Goal: Task Accomplishment & Management: Use online tool/utility

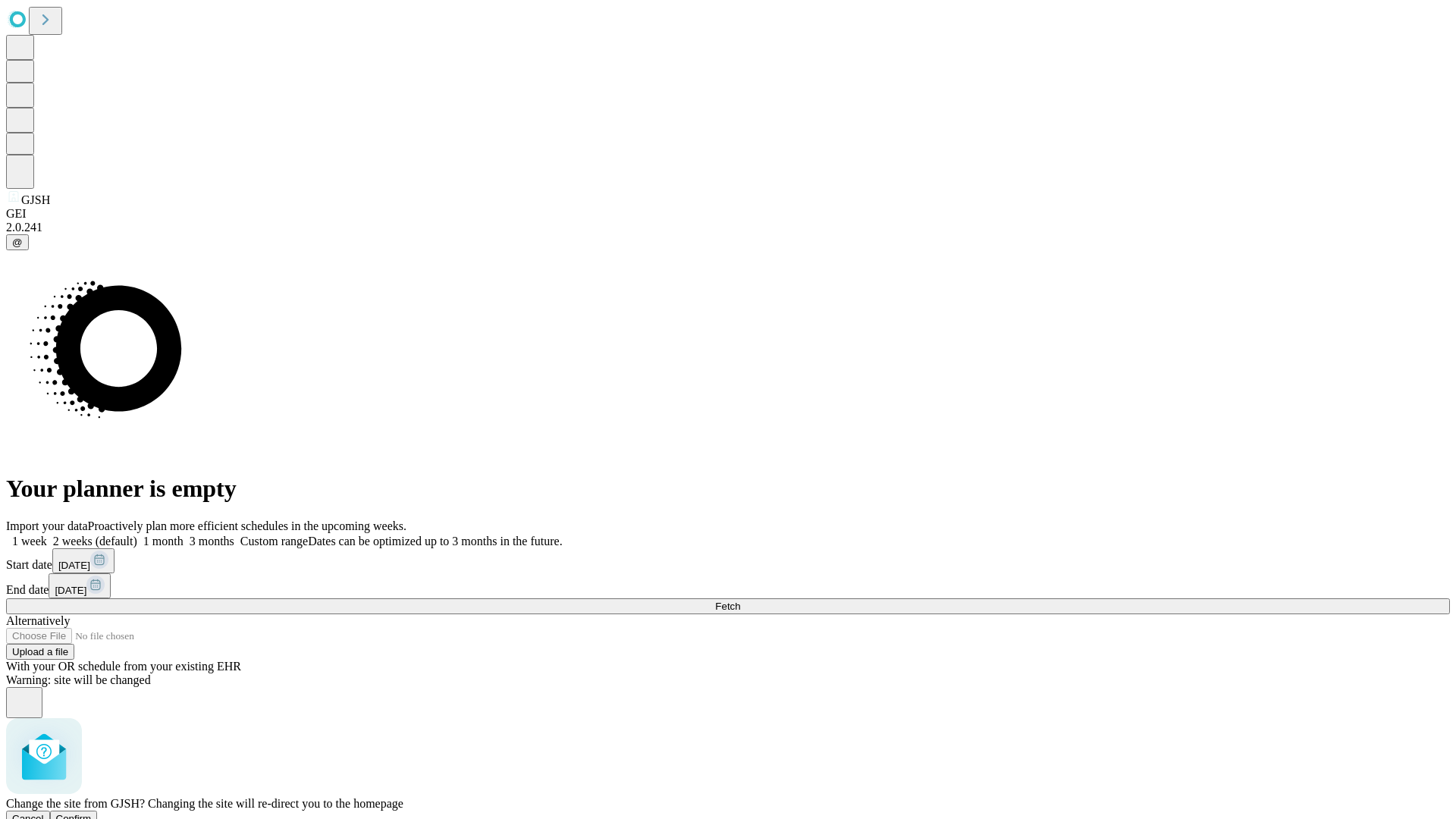
click at [92, 813] on span "Confirm" at bounding box center [74, 819] width 36 height 11
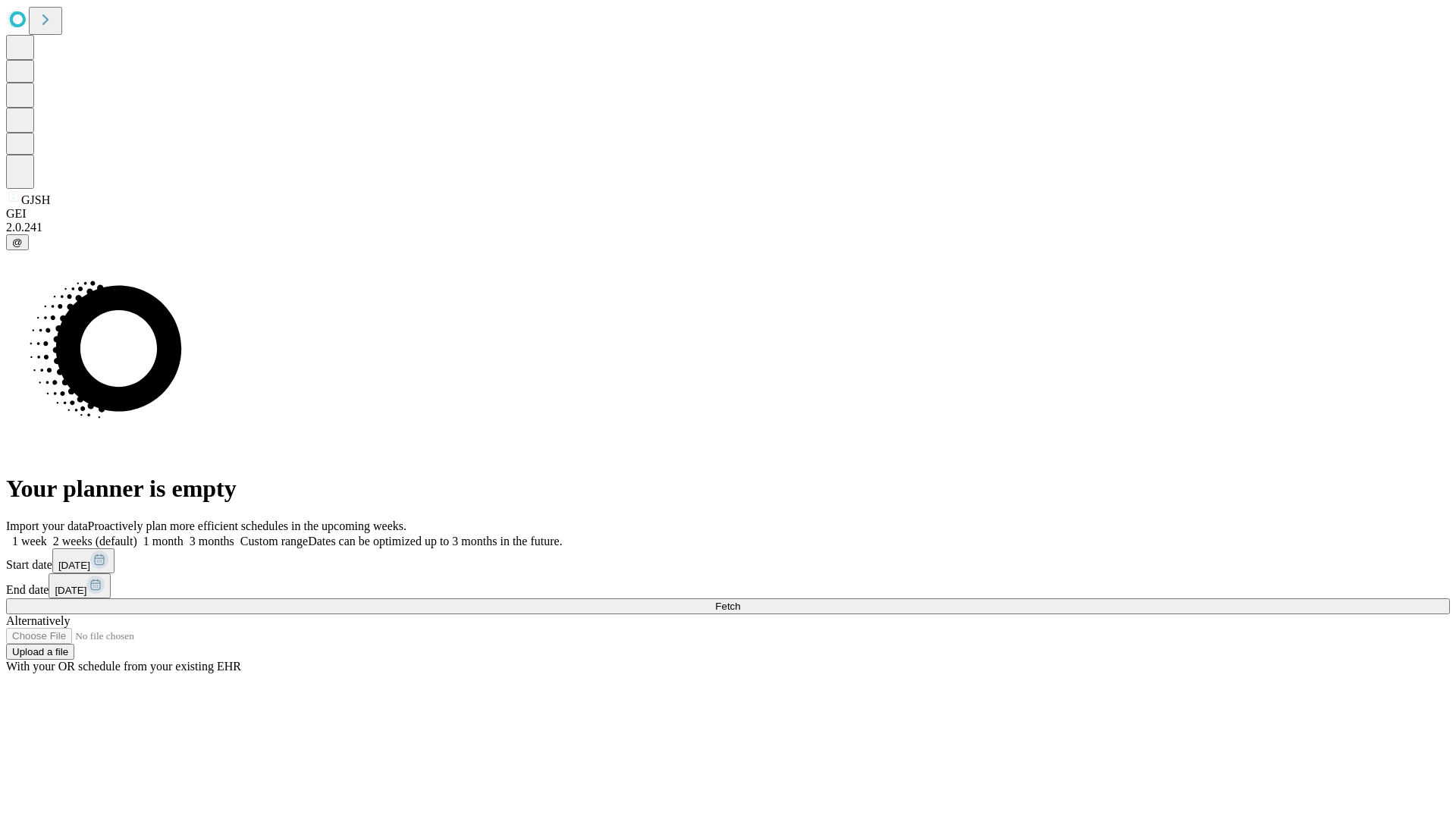
click at [47, 535] on label "1 week" at bounding box center [26, 542] width 41 height 13
click at [740, 601] on span "Fetch" at bounding box center [728, 606] width 25 height 11
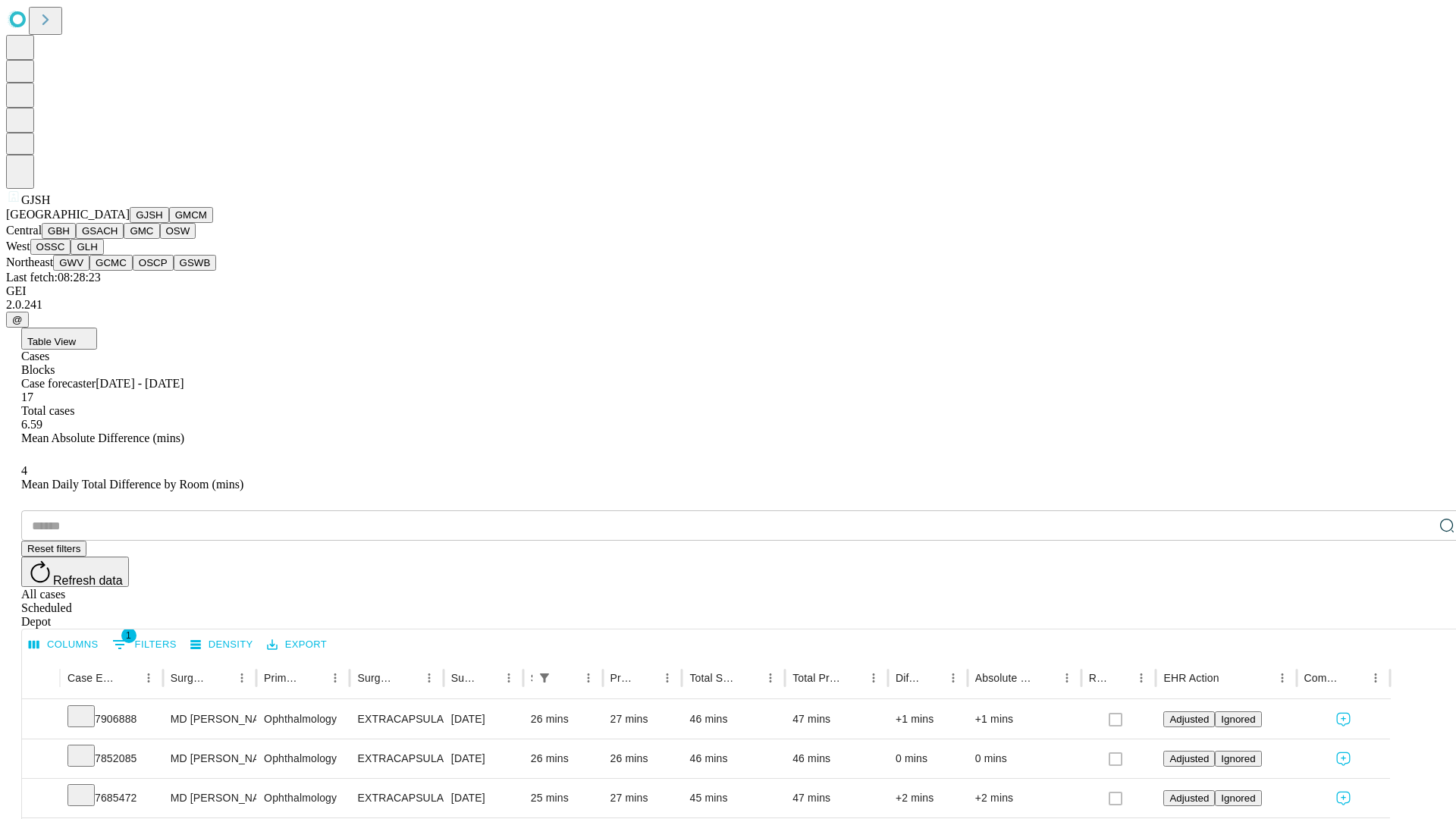
click at [169, 223] on button "GMCM" at bounding box center [191, 214] width 44 height 16
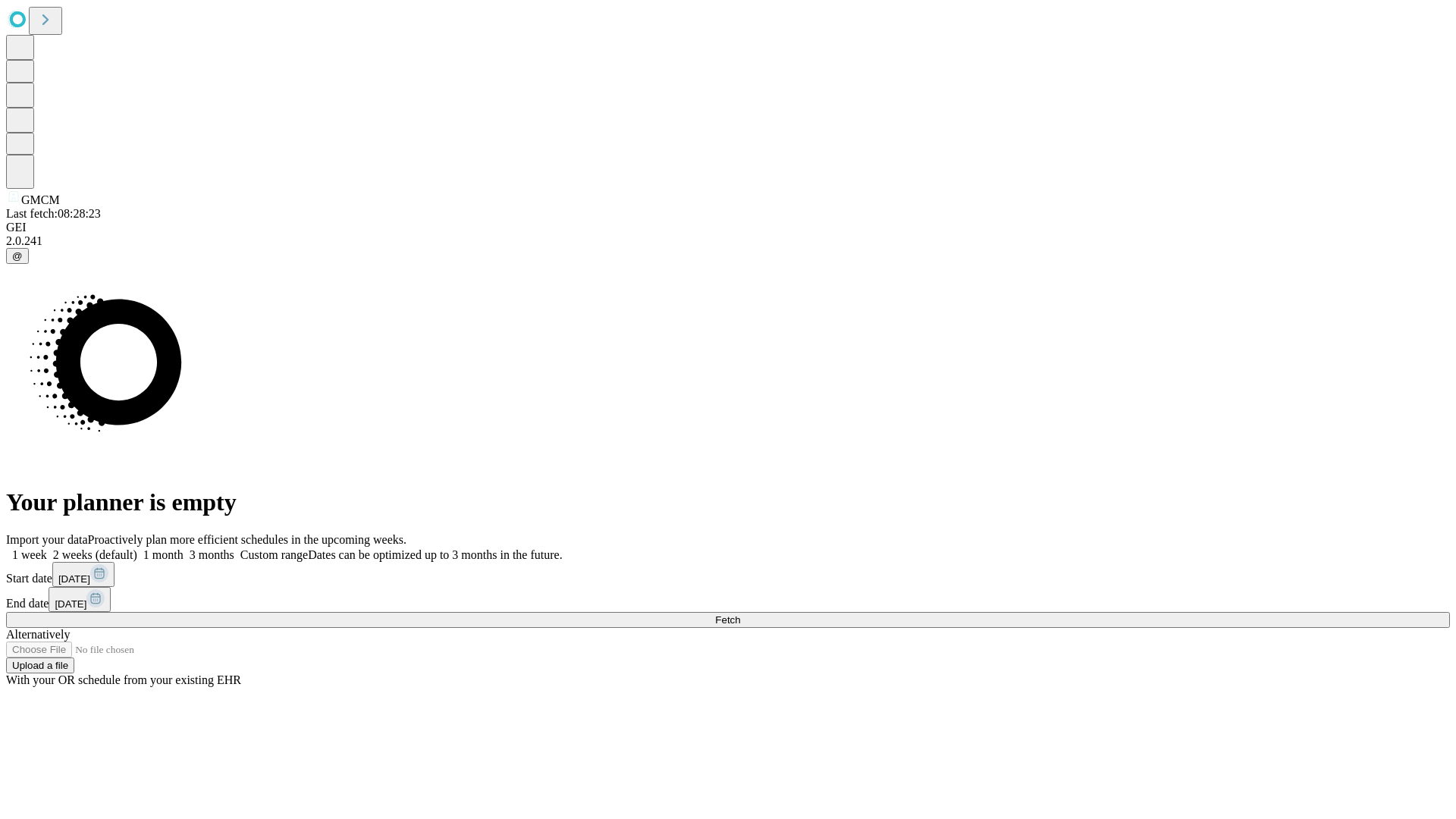
click at [47, 548] on label "1 week" at bounding box center [26, 555] width 41 height 13
click at [740, 614] on span "Fetch" at bounding box center [728, 620] width 25 height 11
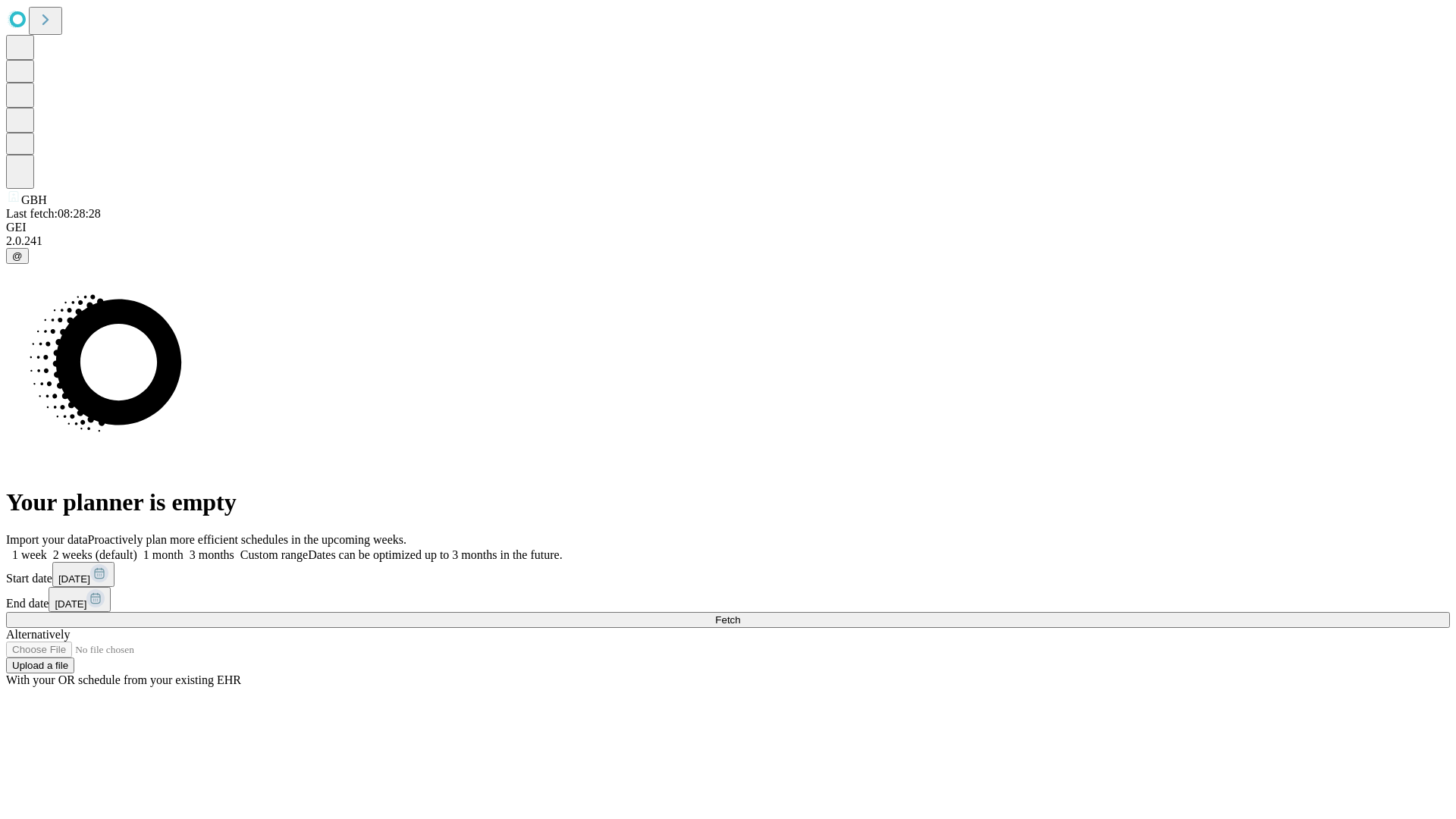
click at [47, 548] on label "1 week" at bounding box center [26, 555] width 41 height 13
click at [740, 614] on span "Fetch" at bounding box center [728, 620] width 25 height 11
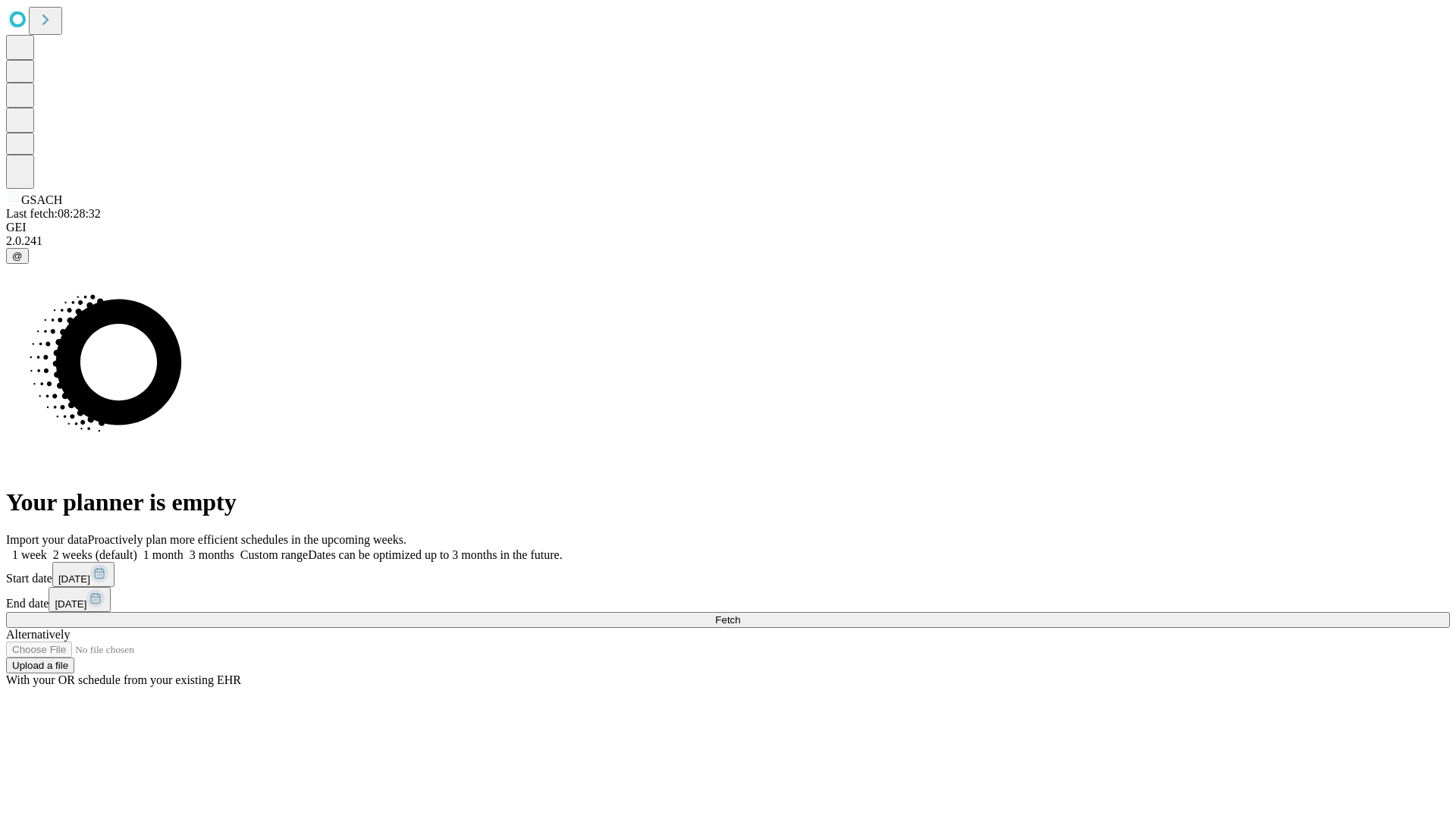
click at [47, 548] on label "1 week" at bounding box center [26, 555] width 41 height 13
click at [740, 614] on span "Fetch" at bounding box center [728, 620] width 25 height 11
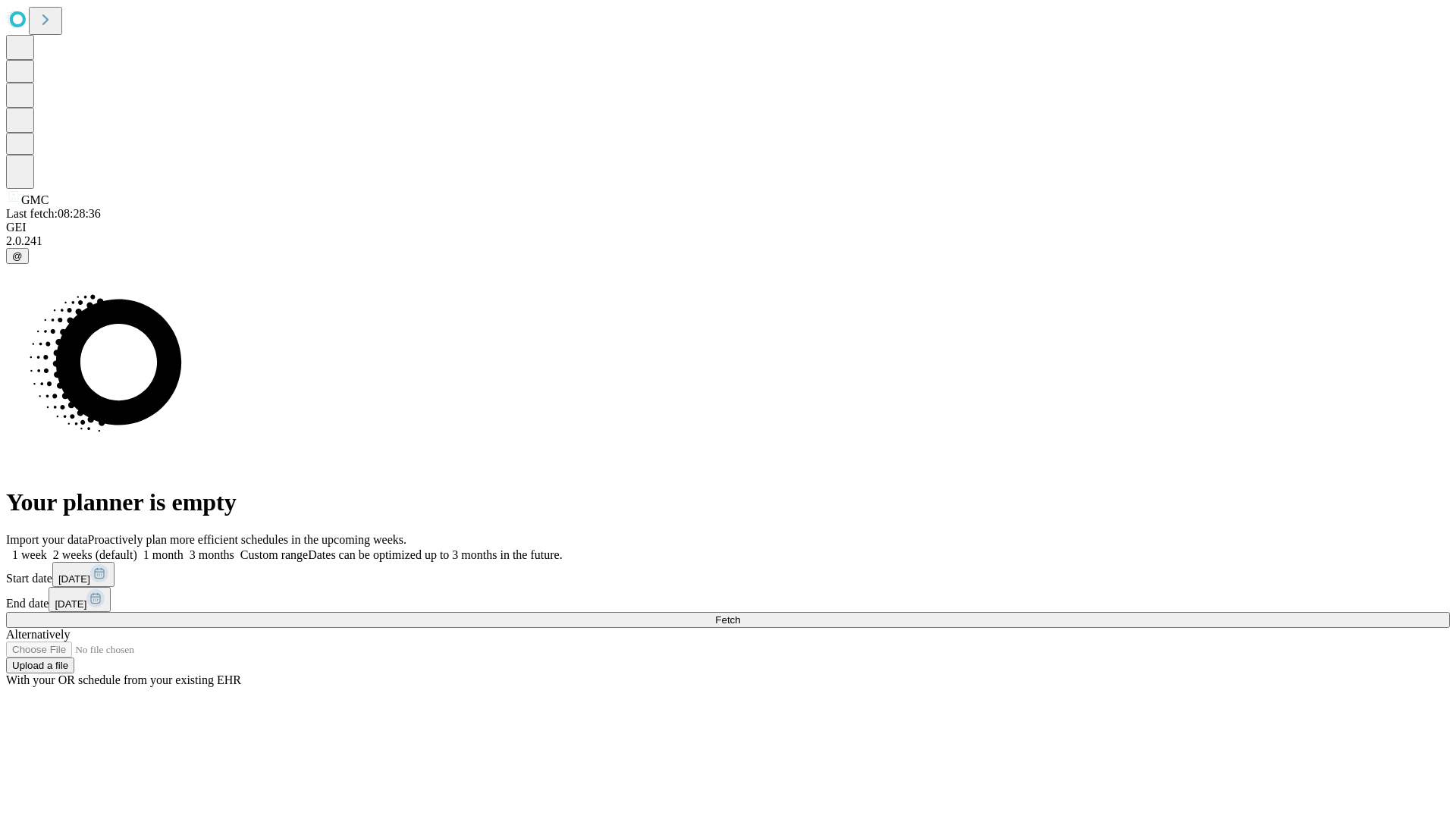
click at [740, 614] on span "Fetch" at bounding box center [728, 620] width 25 height 11
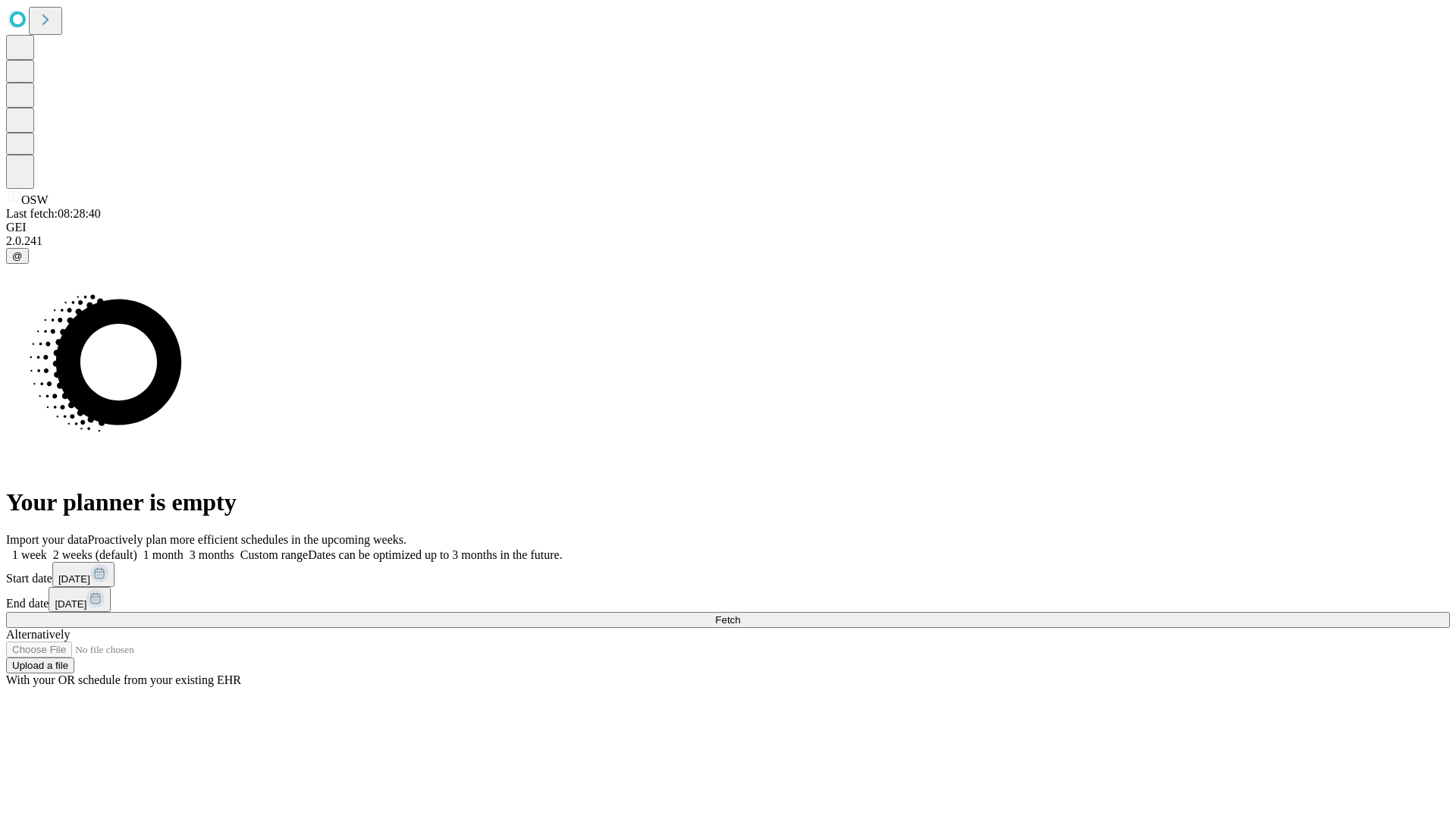
click at [47, 548] on label "1 week" at bounding box center [26, 555] width 41 height 13
click at [740, 614] on span "Fetch" at bounding box center [728, 620] width 25 height 11
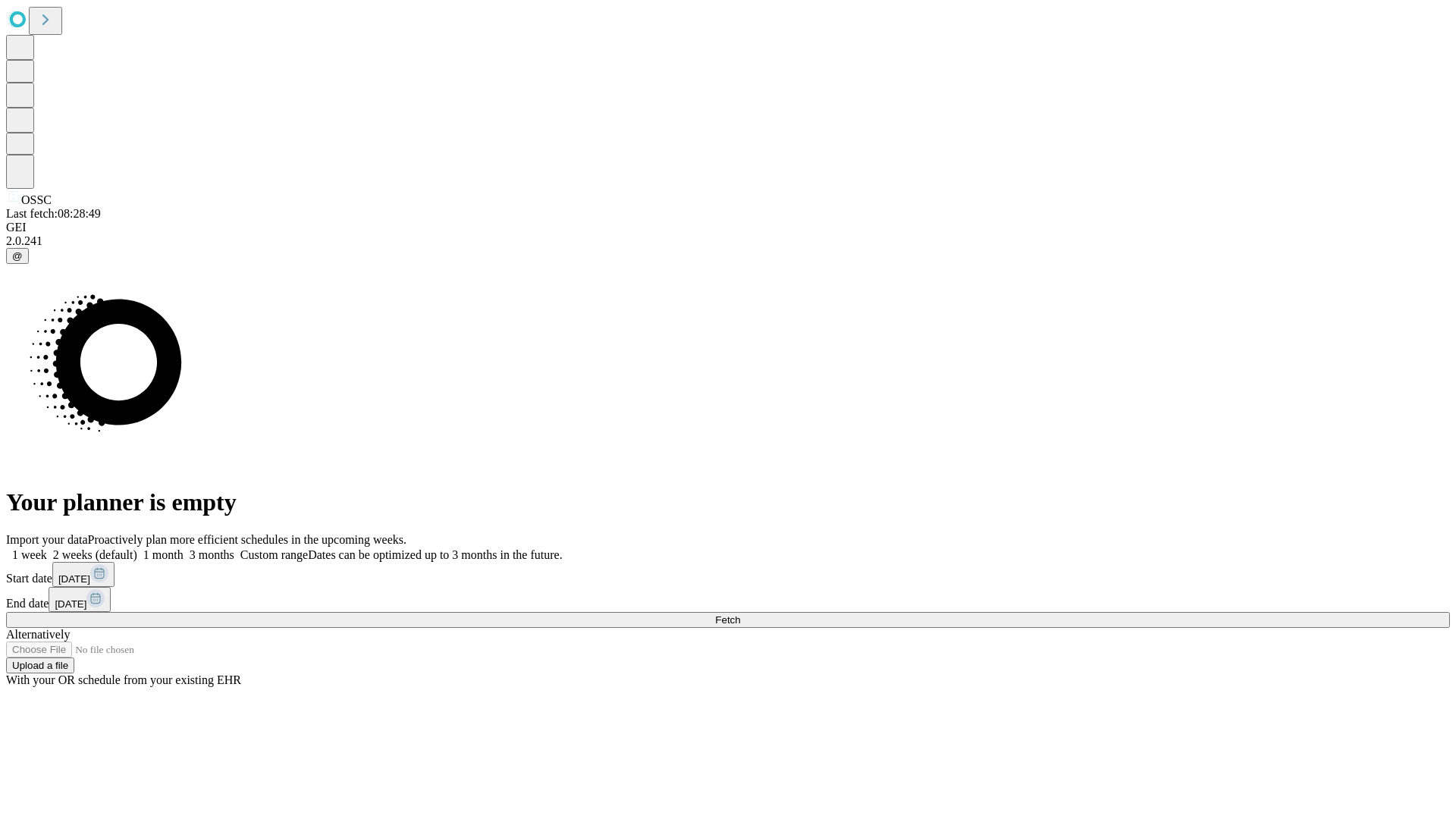
click at [47, 548] on label "1 week" at bounding box center [26, 555] width 41 height 13
click at [740, 614] on span "Fetch" at bounding box center [728, 620] width 25 height 11
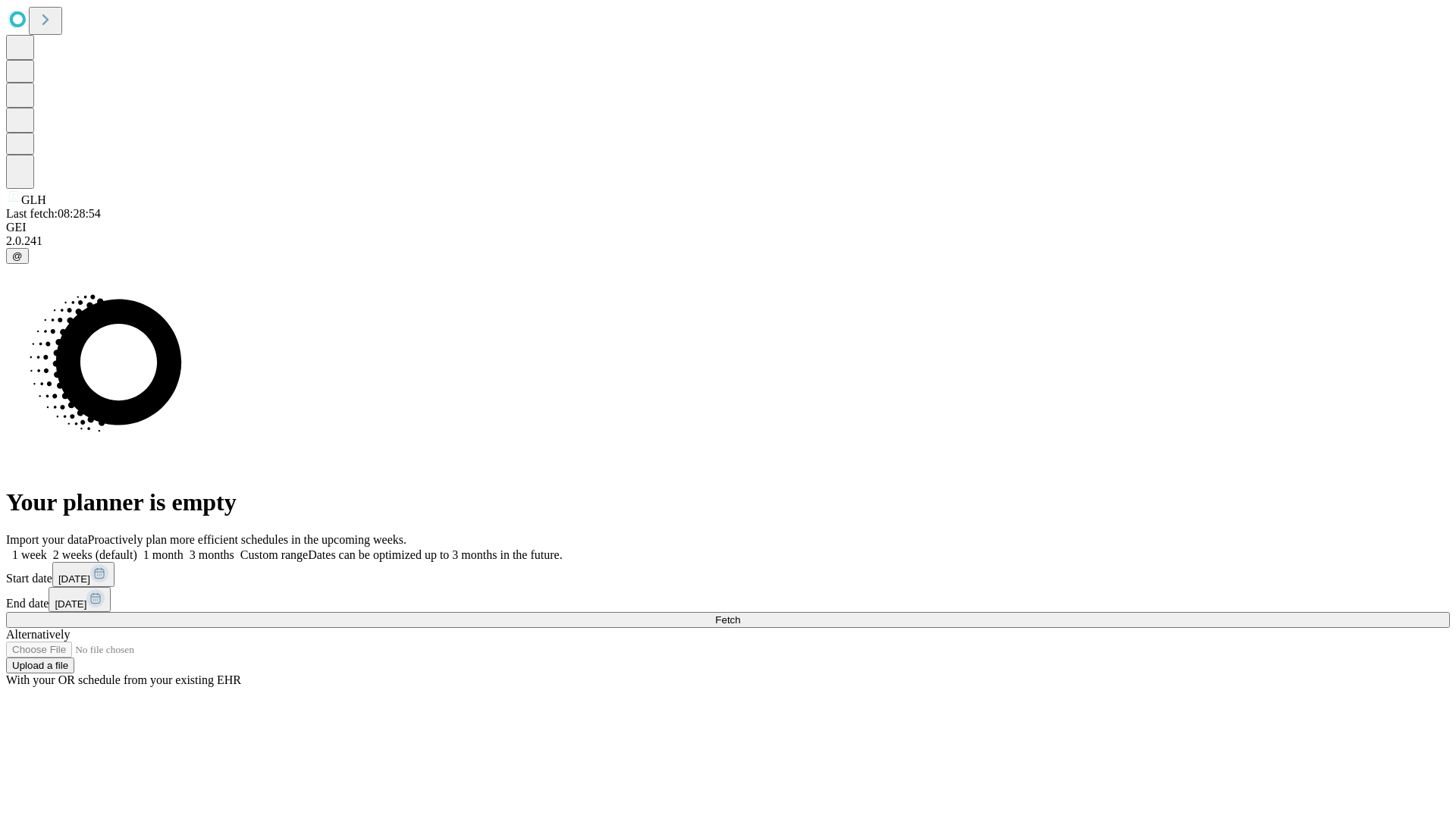
click at [47, 548] on label "1 week" at bounding box center [26, 555] width 41 height 13
click at [740, 614] on span "Fetch" at bounding box center [728, 620] width 25 height 11
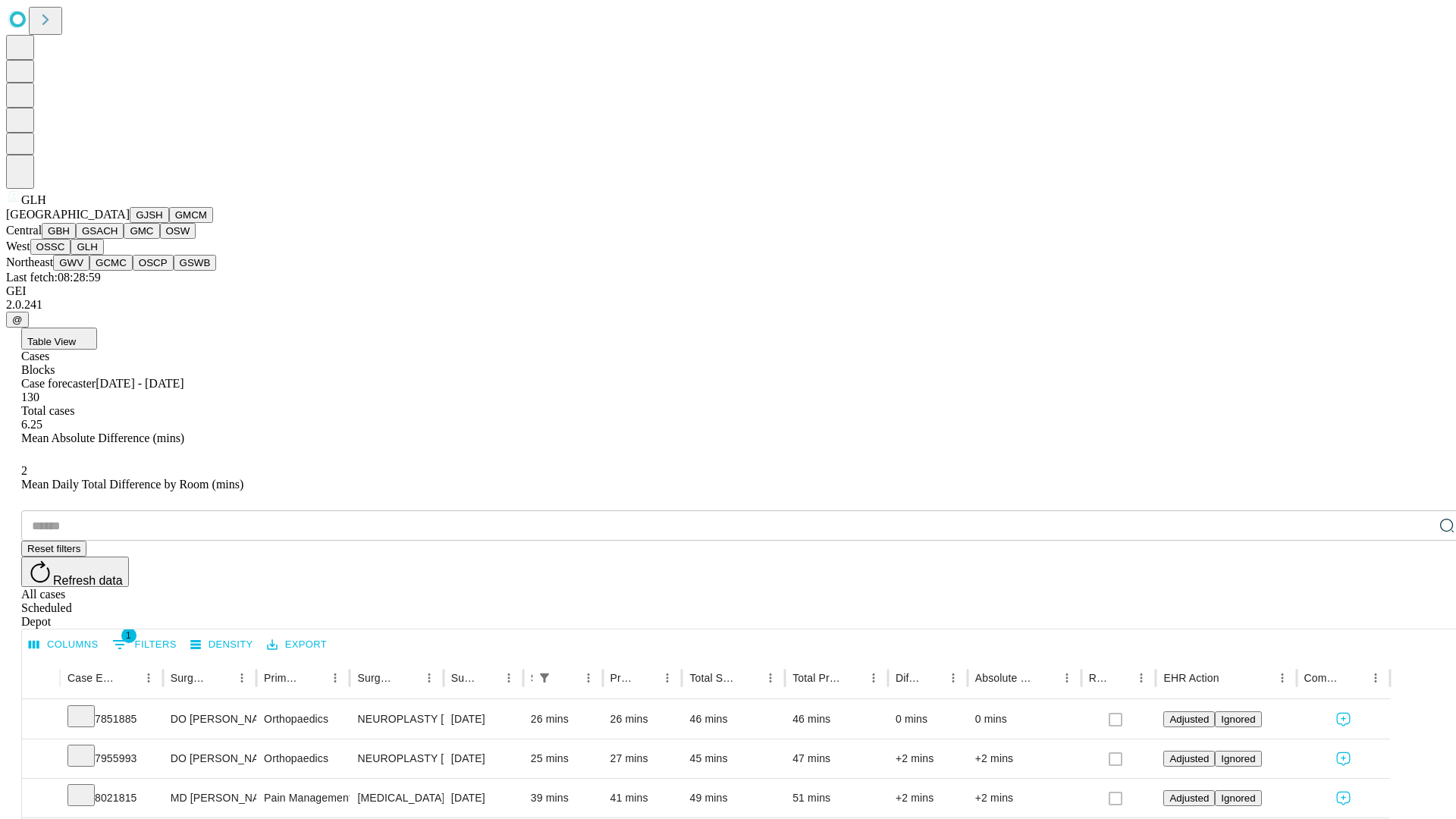
click at [89, 271] on button "GWV" at bounding box center [70, 262] width 37 height 16
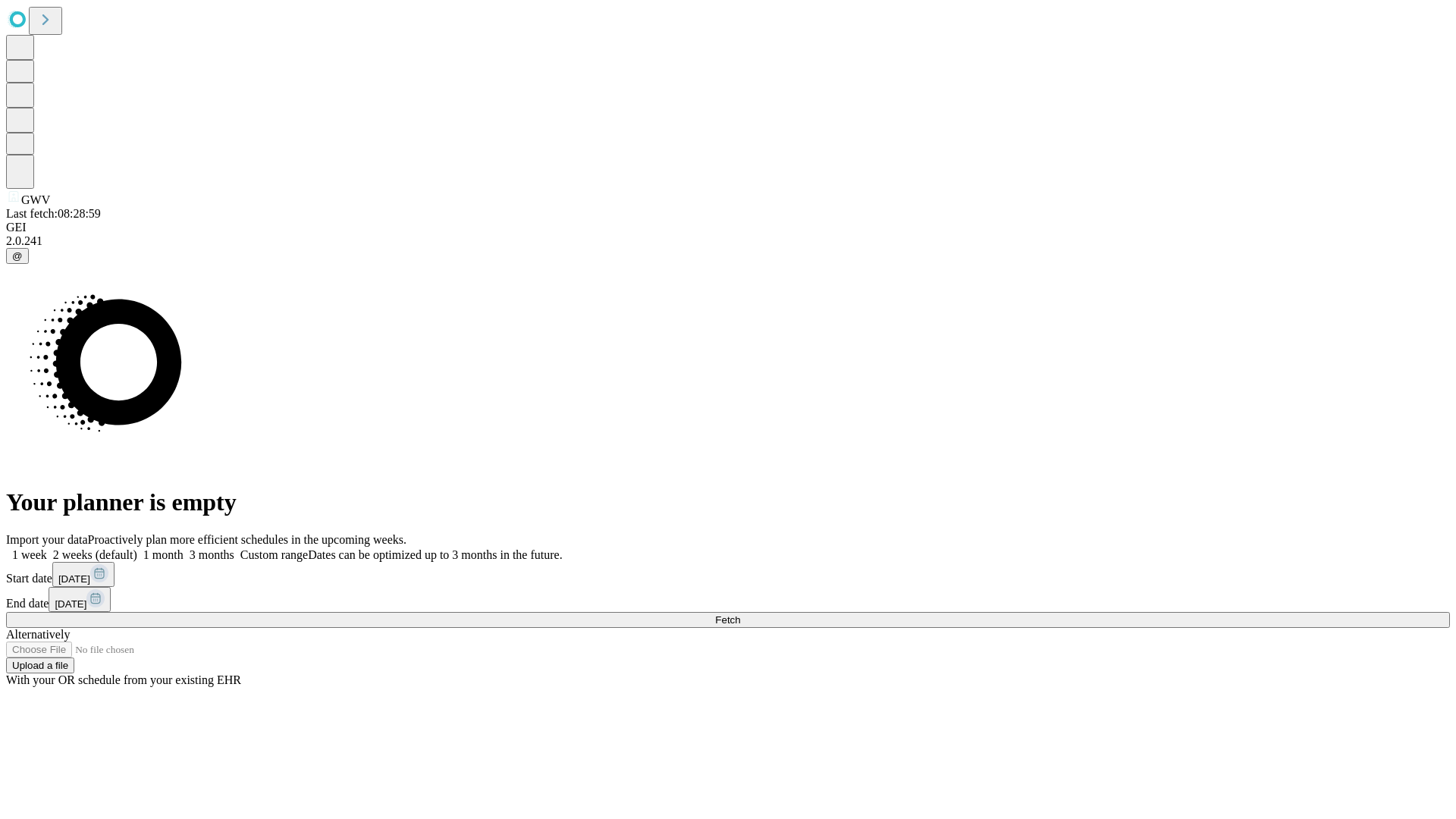
click at [47, 548] on label "1 week" at bounding box center [26, 555] width 41 height 13
click at [740, 614] on span "Fetch" at bounding box center [728, 620] width 25 height 11
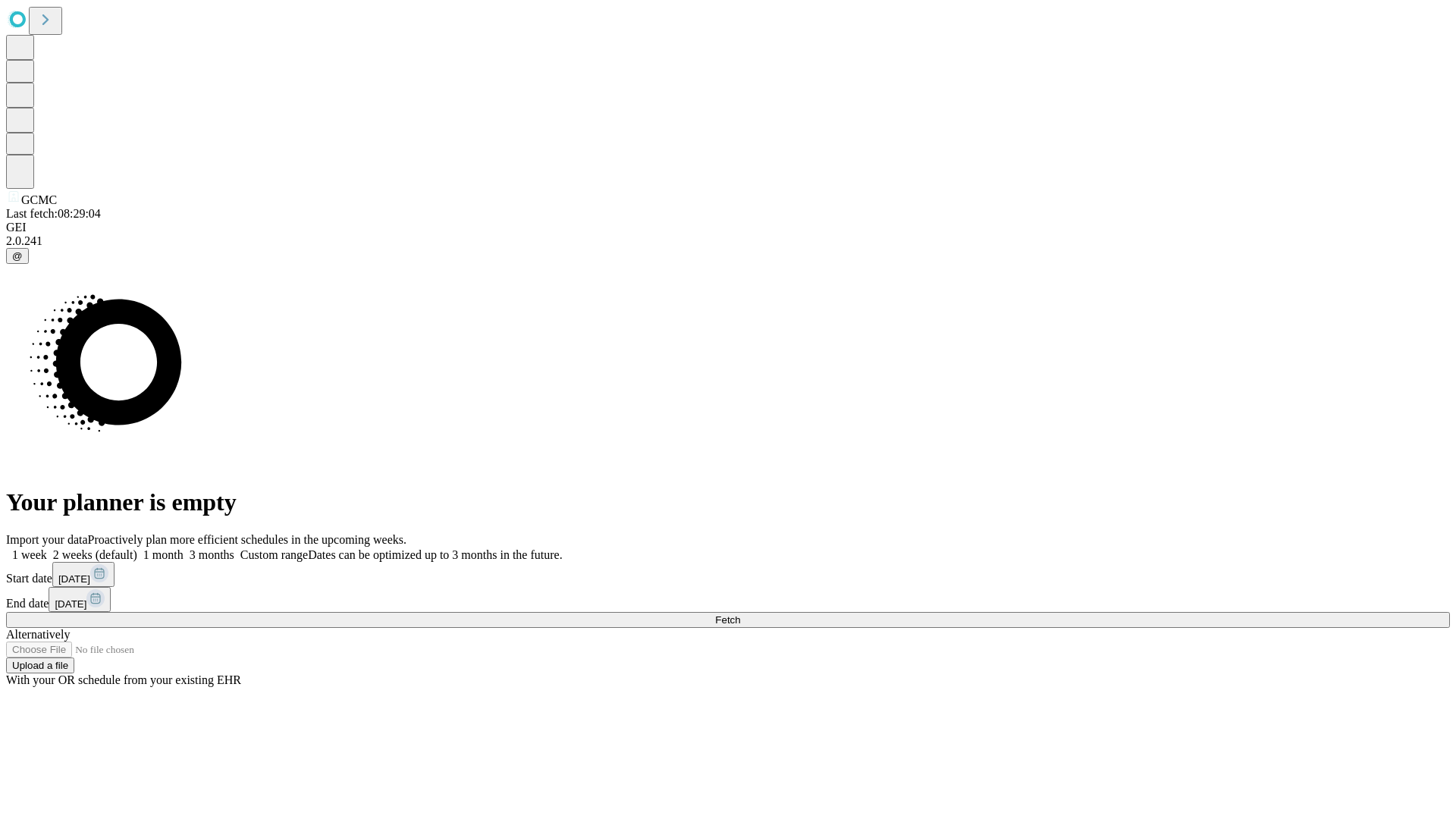
click at [47, 548] on label "1 week" at bounding box center [26, 555] width 41 height 13
click at [740, 614] on span "Fetch" at bounding box center [728, 620] width 25 height 11
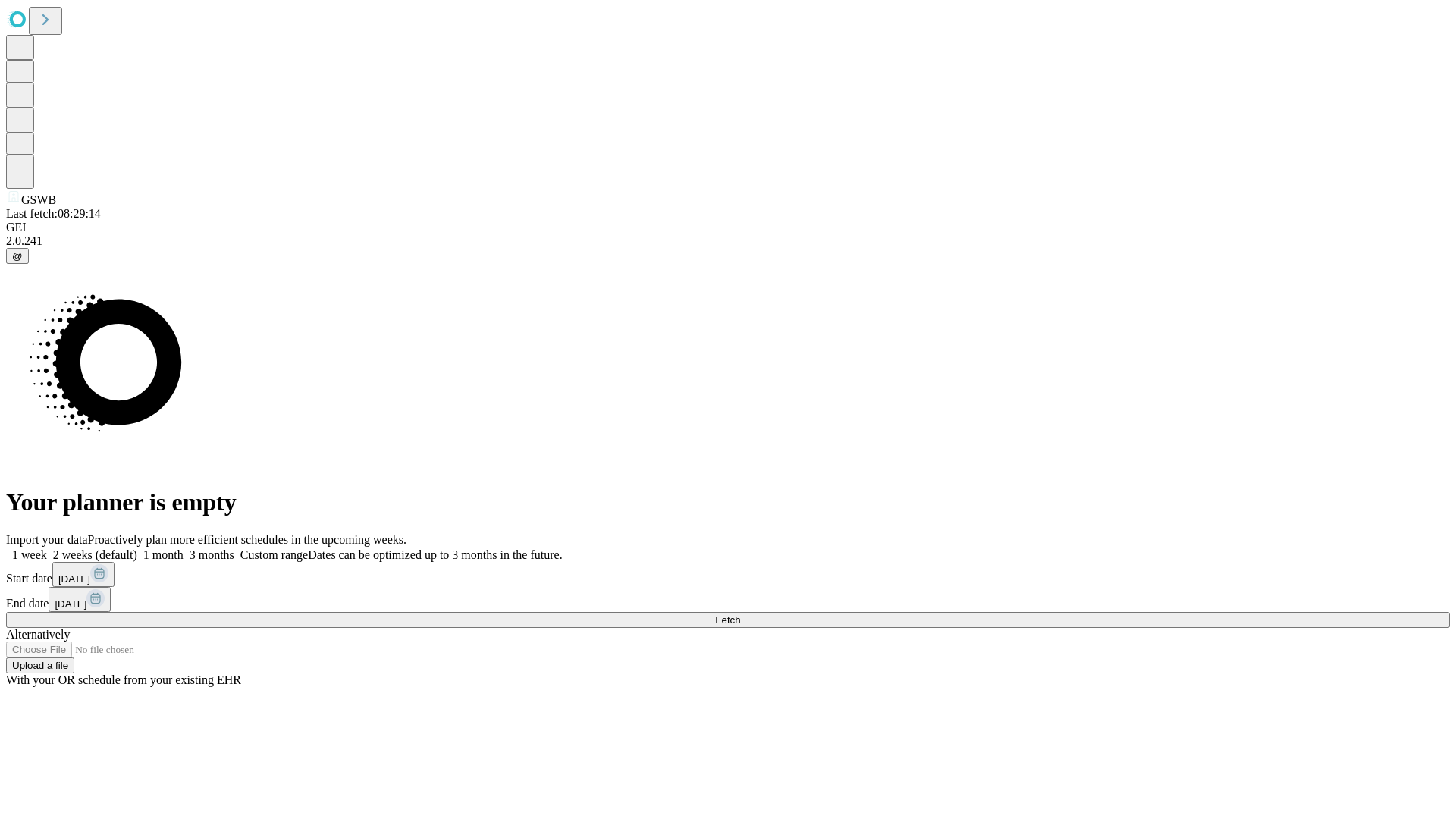
click at [47, 548] on label "1 week" at bounding box center [26, 555] width 41 height 13
click at [740, 614] on span "Fetch" at bounding box center [728, 620] width 25 height 11
